Goal: Navigation & Orientation: Find specific page/section

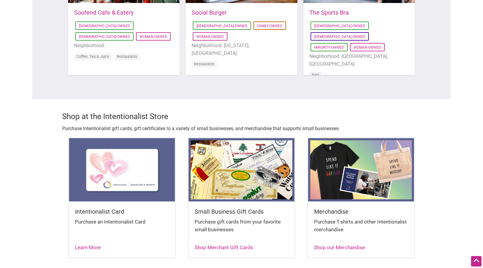
scroll to position [580, 0]
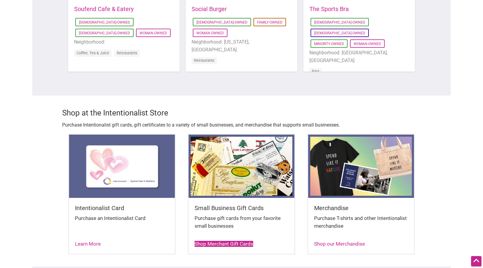
click at [224, 241] on link "Shop Merchant Gift Cards" at bounding box center [224, 244] width 59 height 6
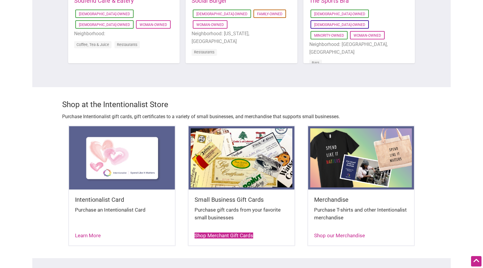
scroll to position [589, 0]
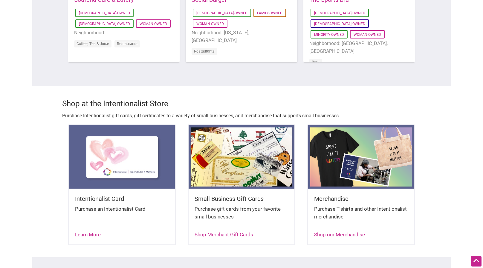
click at [242, 136] on img at bounding box center [242, 157] width 106 height 63
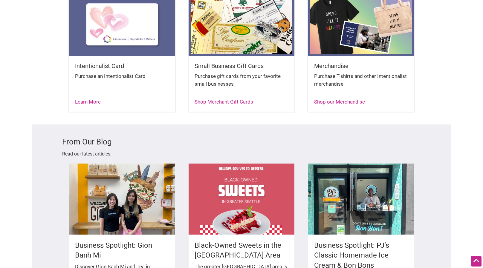
scroll to position [724, 0]
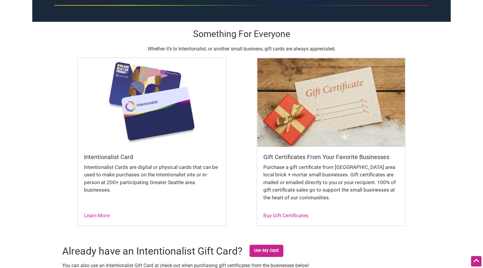
scroll to position [123, 0]
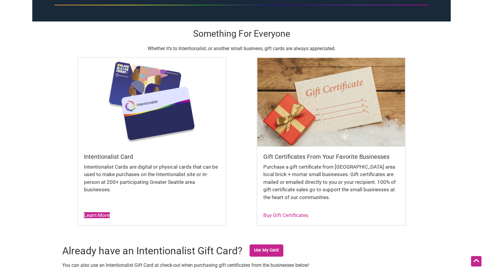
click at [93, 217] on link "Learn More" at bounding box center [97, 216] width 26 height 6
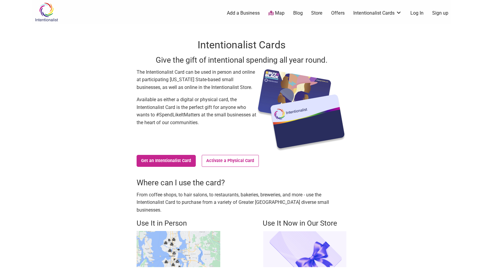
click at [51, 12] on img at bounding box center [46, 11] width 28 height 19
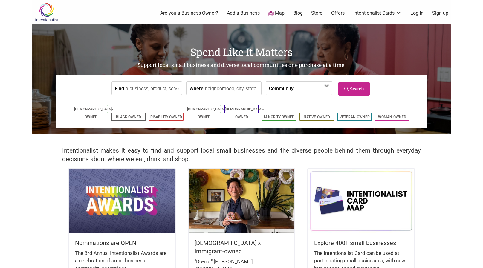
click at [46, 167] on div "Intentionalist makes it easy to find and support local small businesses and the…" at bounding box center [241, 152] width 419 height 34
